Goal: Use online tool/utility: Utilize a website feature to perform a specific function

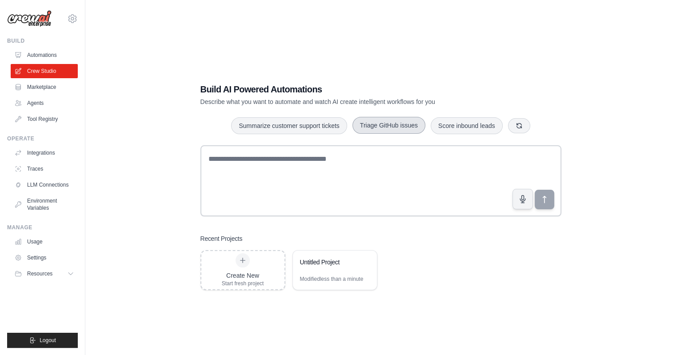
click at [391, 125] on button "Triage GitHub issues" at bounding box center [388, 125] width 73 height 17
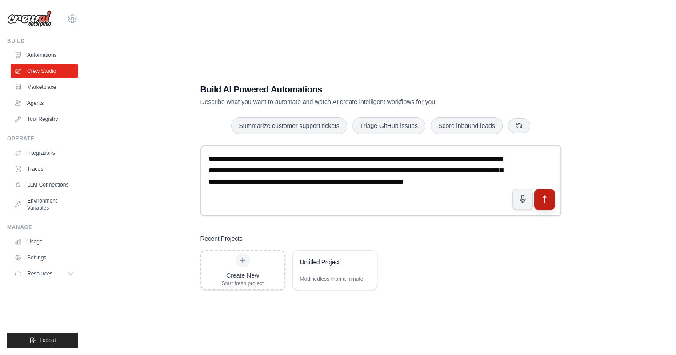
click at [548, 200] on icon "submit" at bounding box center [543, 199] width 9 height 9
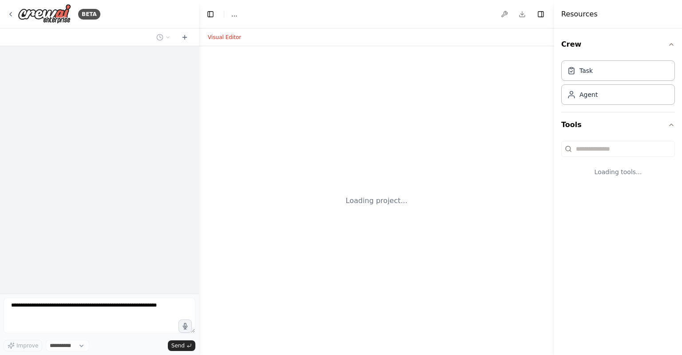
select select "****"
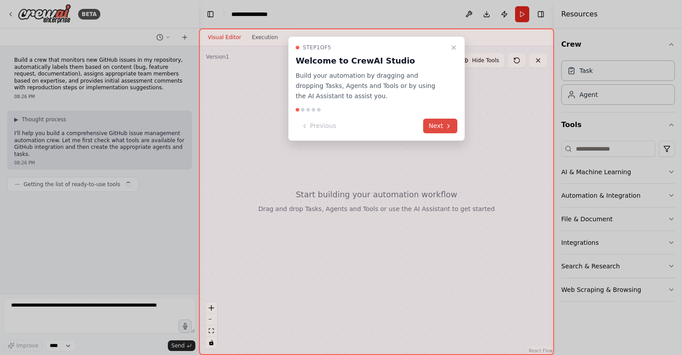
click at [447, 126] on icon at bounding box center [448, 126] width 7 height 7
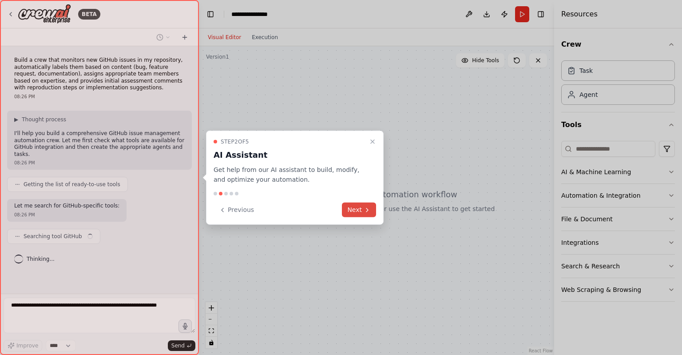
click at [366, 206] on button "Next" at bounding box center [359, 210] width 34 height 15
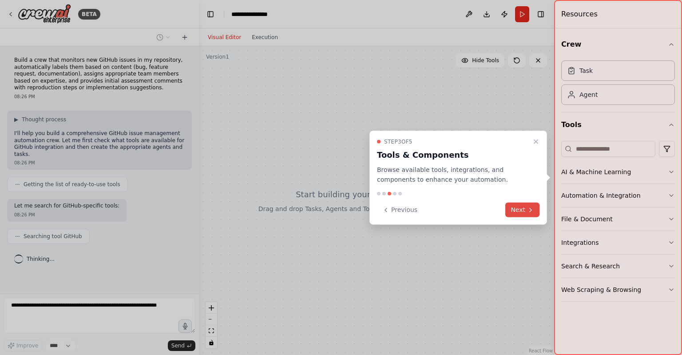
click at [521, 213] on button "Next" at bounding box center [523, 210] width 34 height 15
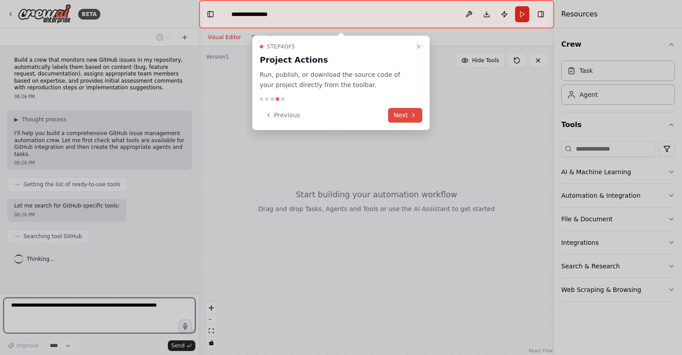
click at [414, 116] on icon at bounding box center [414, 115] width 2 height 4
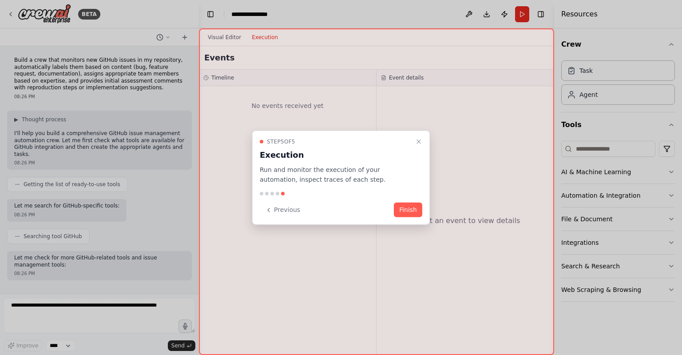
scroll to position [31, 0]
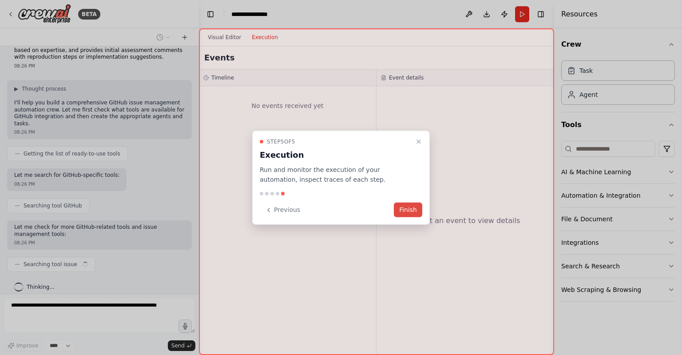
click at [412, 211] on button "Finish" at bounding box center [408, 210] width 28 height 15
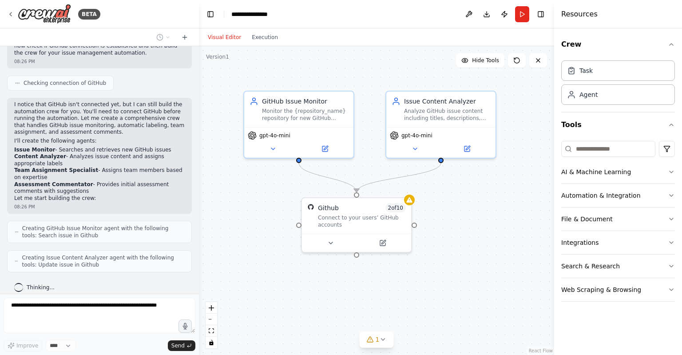
scroll to position [388, 0]
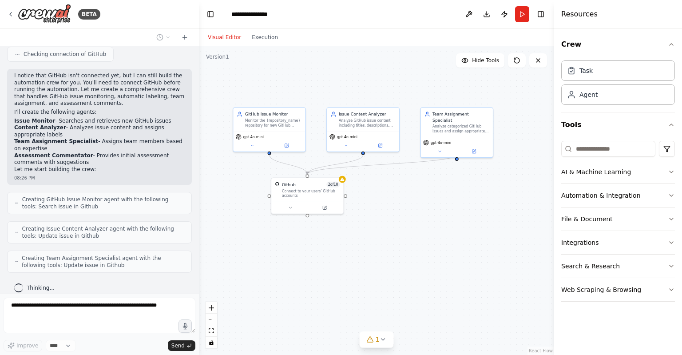
drag, startPoint x: 455, startPoint y: 217, endPoint x: 416, endPoint y: 204, distance: 40.6
click at [416, 204] on div ".deletable-edge-delete-btn { width: 20px; height: 20px; border: 0px solid #ffff…" at bounding box center [376, 200] width 355 height 309
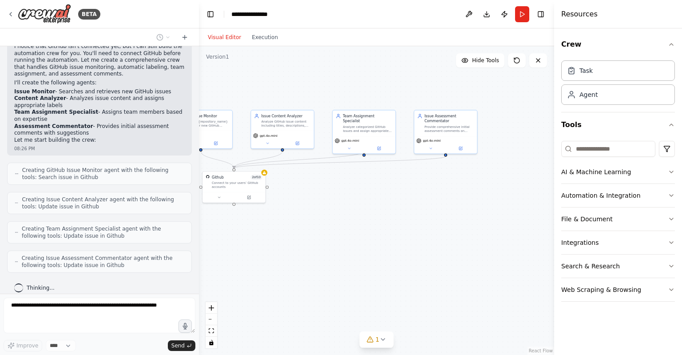
scroll to position [469, 0]
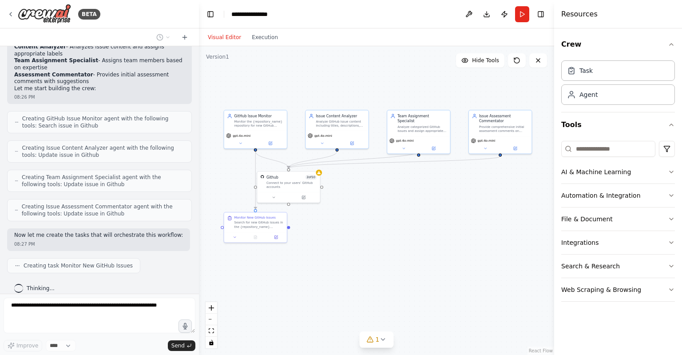
drag, startPoint x: 434, startPoint y: 204, endPoint x: 418, endPoint y: 197, distance: 17.5
click at [418, 197] on div ".deletable-edge-delete-btn { width: 20px; height: 20px; border: 0px solid #ffff…" at bounding box center [376, 200] width 355 height 309
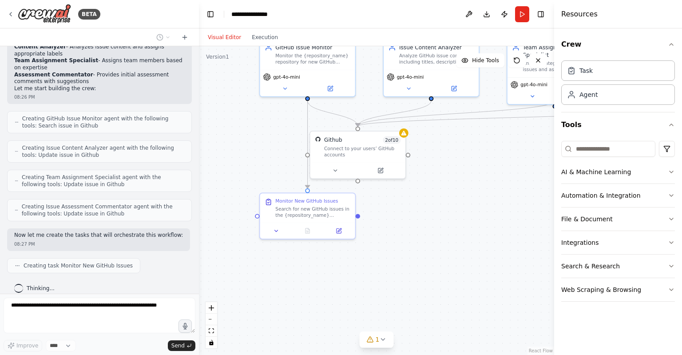
drag, startPoint x: 320, startPoint y: 216, endPoint x: 422, endPoint y: 190, distance: 105.6
click at [422, 190] on div ".deletable-edge-delete-btn { width: 20px; height: 20px; border: 0px solid #ffff…" at bounding box center [376, 200] width 355 height 309
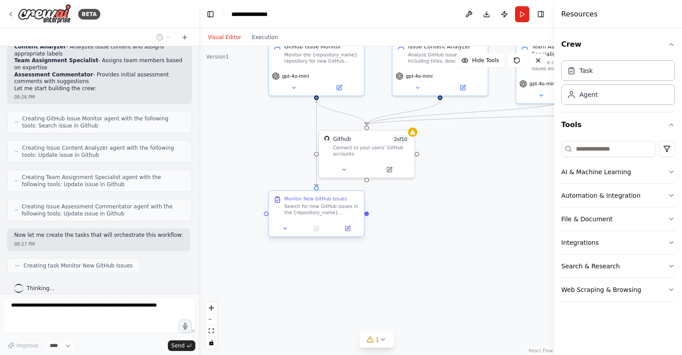
click at [368, 214] on div at bounding box center [367, 213] width 4 height 4
click at [367, 212] on div at bounding box center [367, 213] width 4 height 4
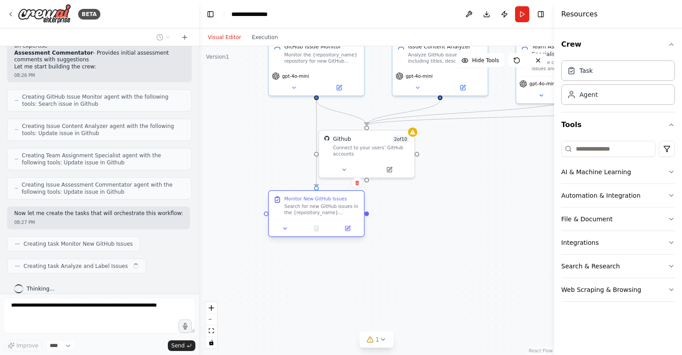
click at [367, 215] on div at bounding box center [367, 213] width 4 height 4
click at [397, 268] on div ".deletable-edge-delete-btn { width: 20px; height: 20px; border: 0px solid #ffff…" at bounding box center [376, 200] width 355 height 309
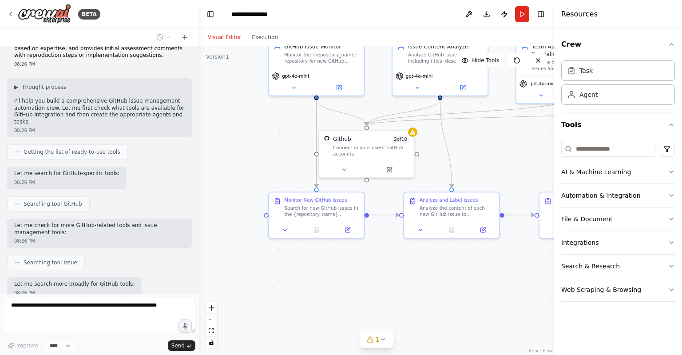
scroll to position [7, 0]
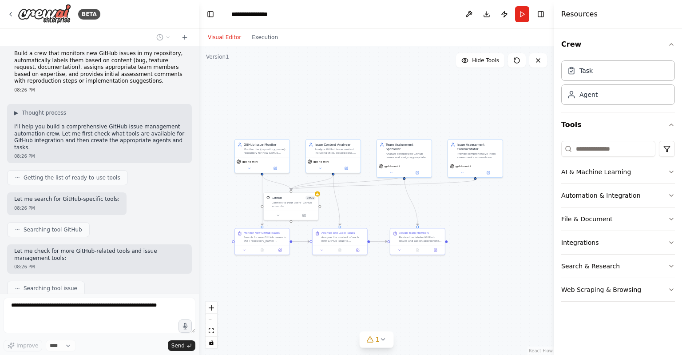
drag, startPoint x: 484, startPoint y: 232, endPoint x: 456, endPoint y: 295, distance: 68.2
click at [456, 295] on div ".deletable-edge-delete-btn { width: 20px; height: 20px; border: 0px solid #ffff…" at bounding box center [376, 200] width 355 height 309
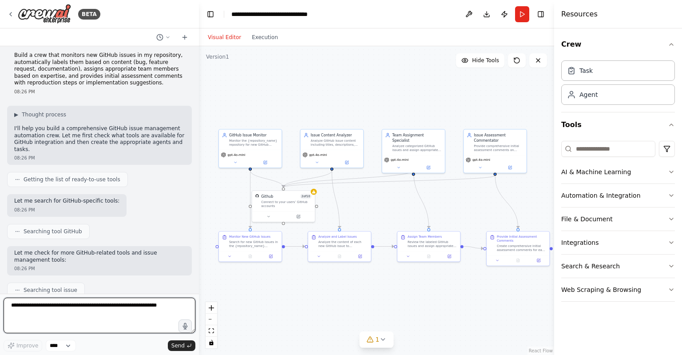
scroll to position [0, 0]
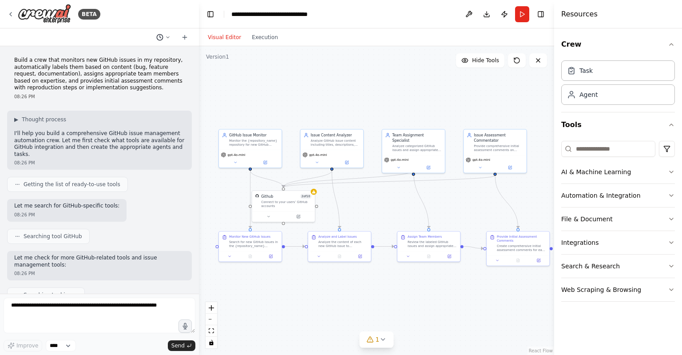
click at [167, 35] on icon at bounding box center [167, 37] width 5 height 5
click at [167, 35] on div at bounding box center [99, 177] width 199 height 355
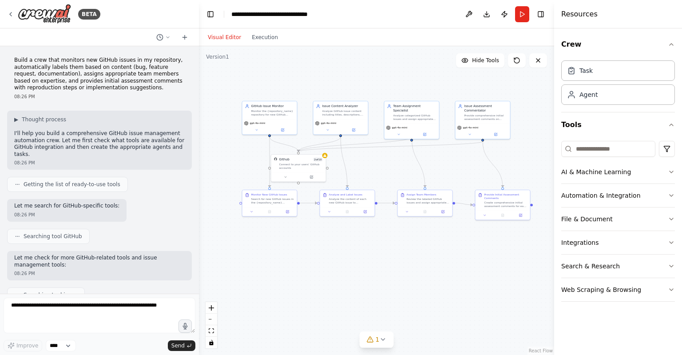
drag, startPoint x: 478, startPoint y: 195, endPoint x: 471, endPoint y: 166, distance: 29.3
click at [471, 166] on div ".deletable-edge-delete-btn { width: 20px; height: 20px; border: 0px solid #ffff…" at bounding box center [376, 200] width 355 height 309
